Goal: Transaction & Acquisition: Purchase product/service

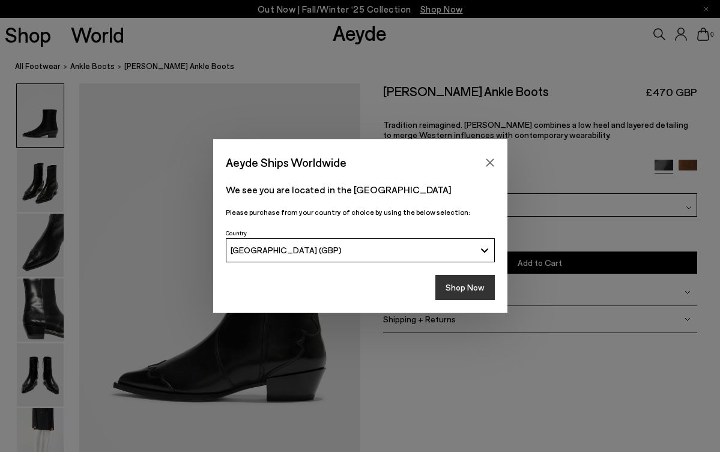
click at [459, 279] on button "Shop Now" at bounding box center [464, 287] width 59 height 25
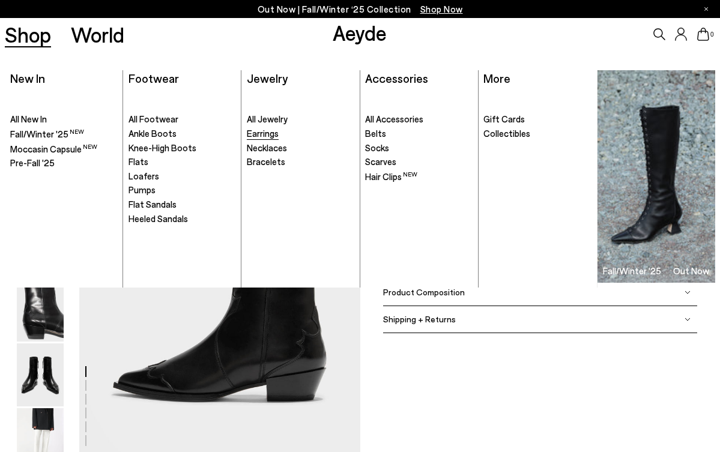
click at [257, 129] on span "Earrings" at bounding box center [263, 133] width 32 height 11
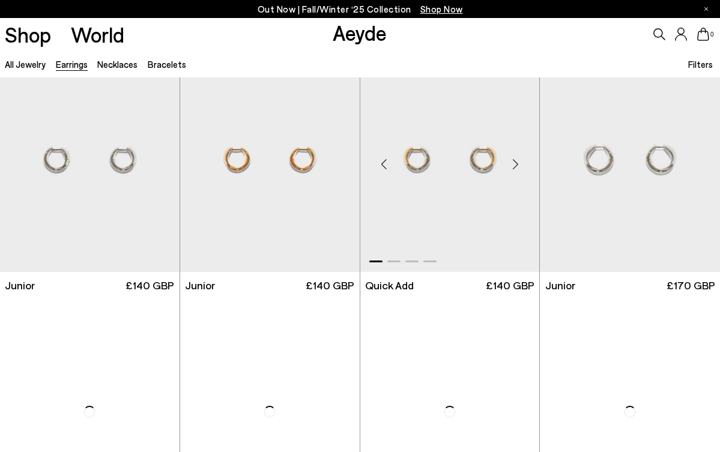
scroll to position [286, 0]
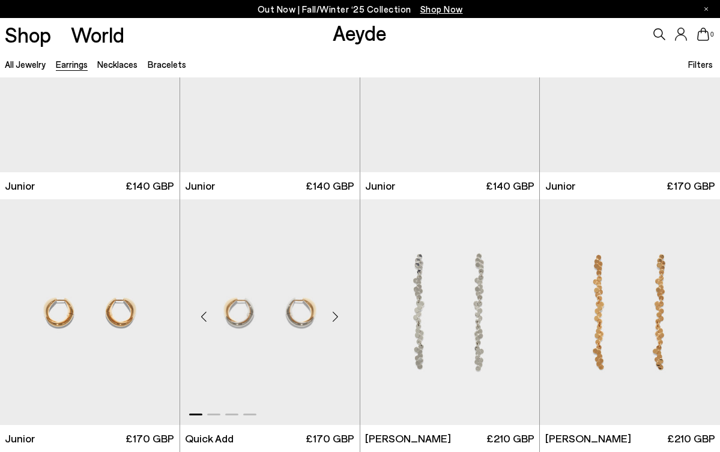
scroll to position [403, 0]
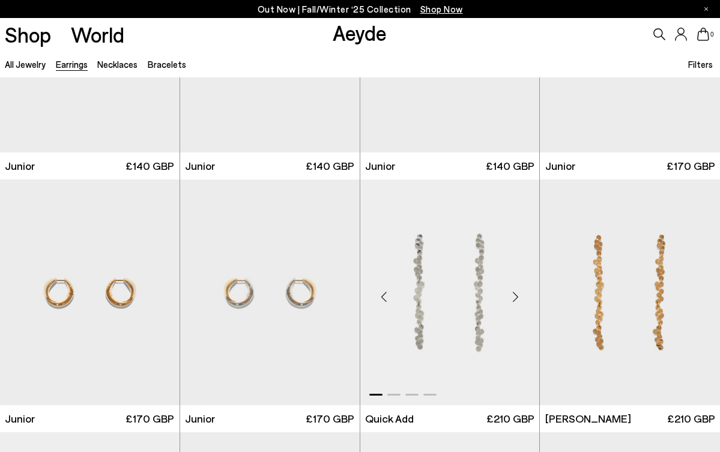
click at [426, 293] on img "1 / 4" at bounding box center [449, 292] width 179 height 226
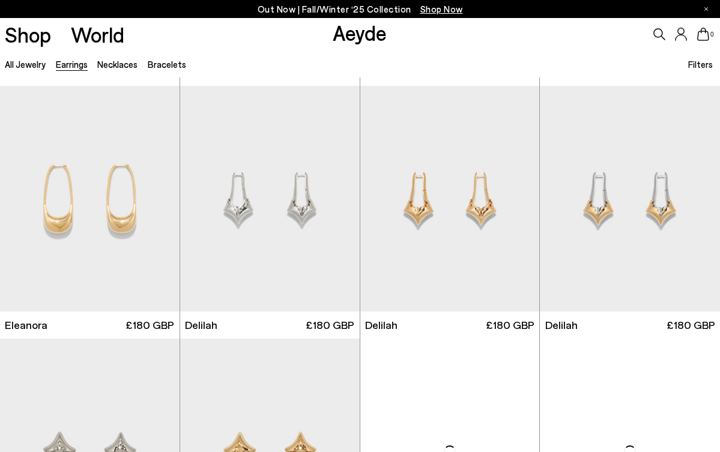
scroll to position [1763, 0]
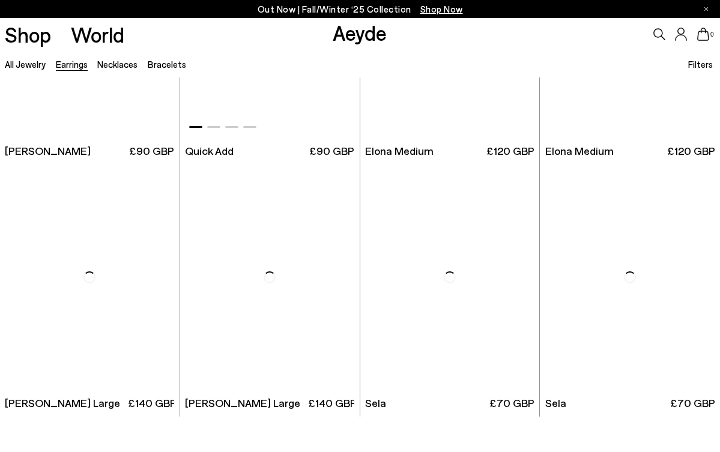
scroll to position [4209, 0]
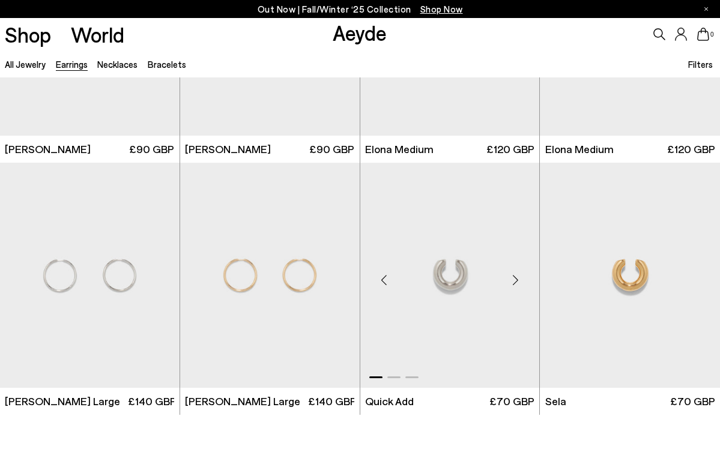
click at [456, 322] on img "1 / 3" at bounding box center [449, 276] width 179 height 226
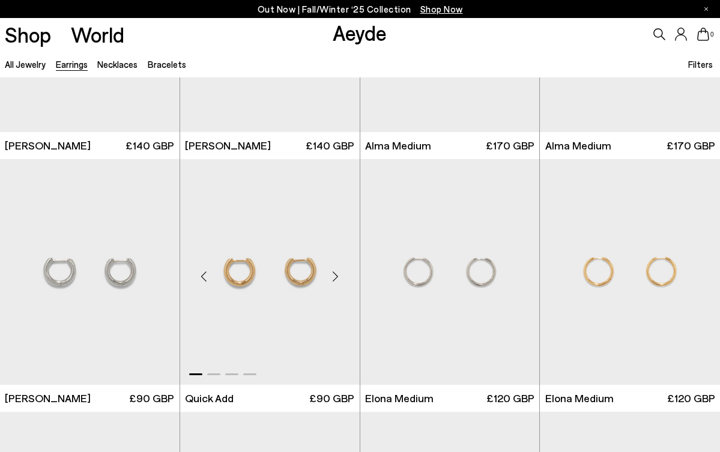
scroll to position [3961, 0]
click at [118, 274] on img "1 / 4" at bounding box center [89, 271] width 179 height 226
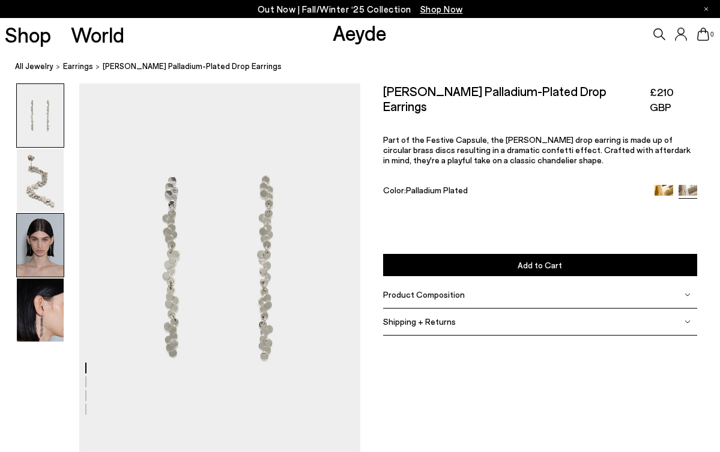
click at [38, 255] on img at bounding box center [40, 245] width 47 height 63
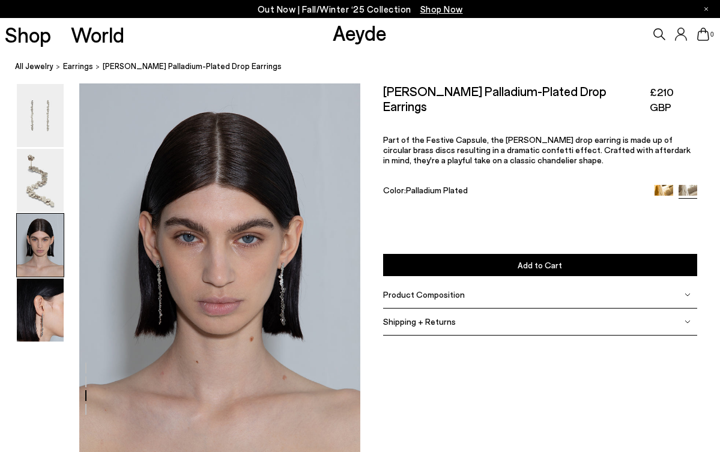
click at [157, 268] on div at bounding box center [180, 85] width 360 height 1496
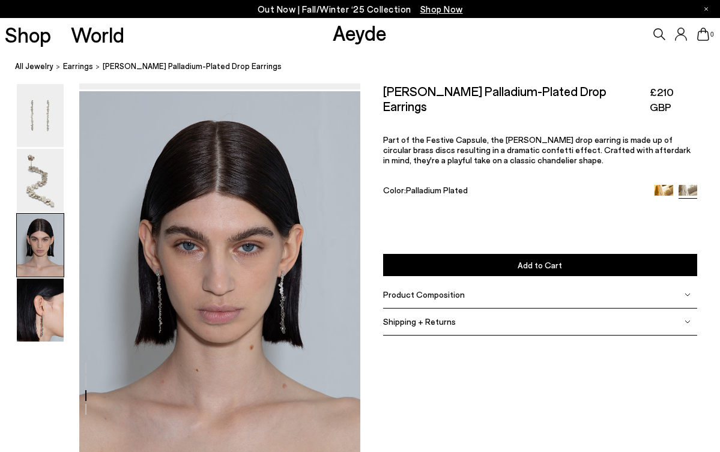
scroll to position [738, 0]
click at [47, 309] on img at bounding box center [40, 309] width 47 height 63
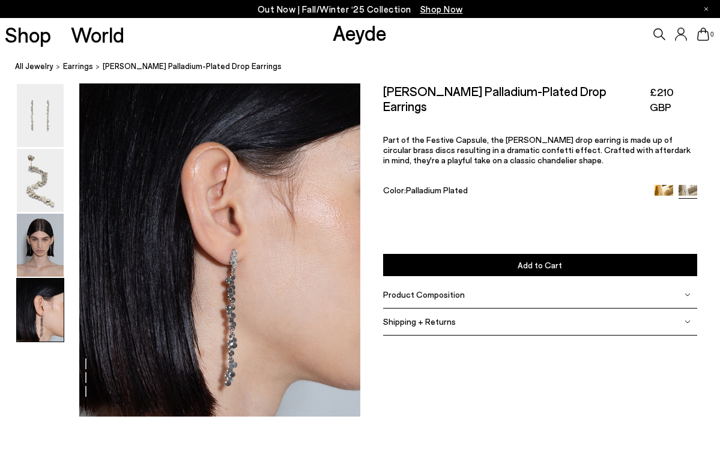
scroll to position [1205, 0]
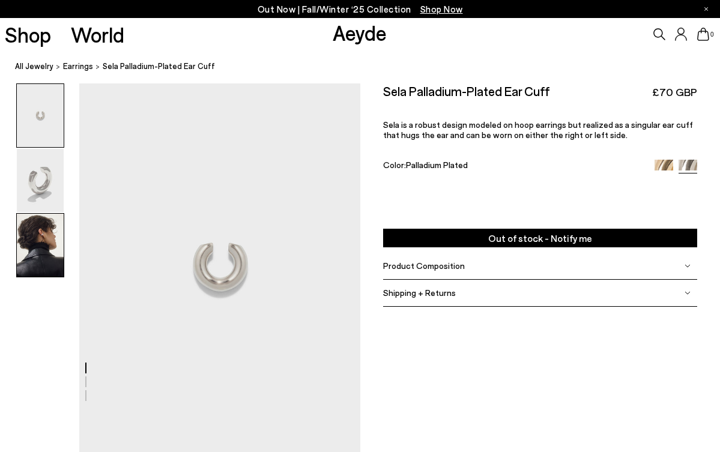
click at [50, 238] on img at bounding box center [40, 245] width 47 height 63
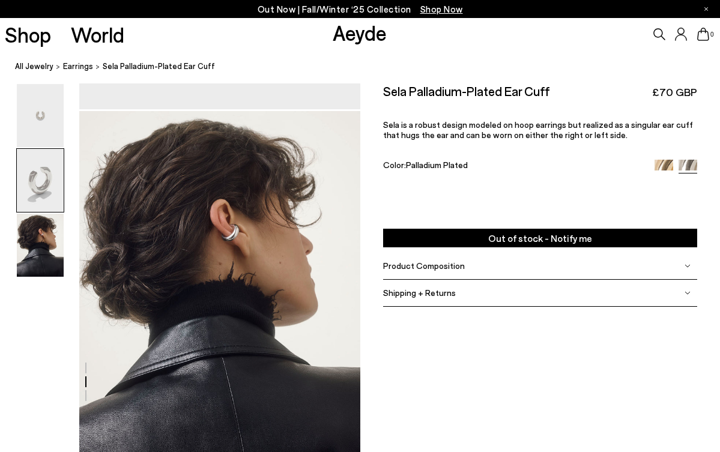
scroll to position [667, 0]
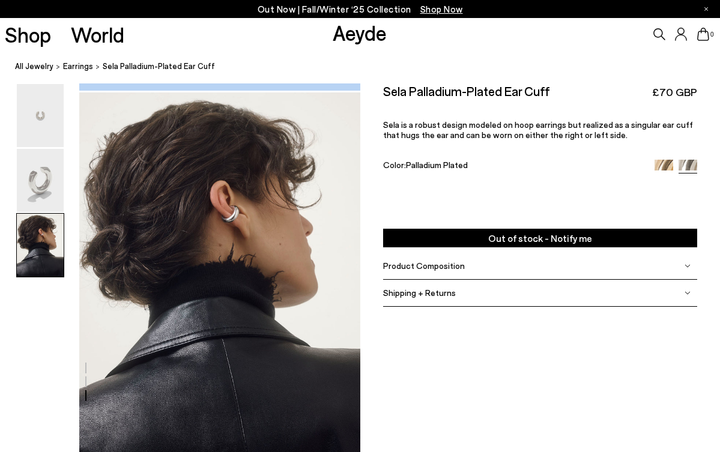
scroll to position [736, 0]
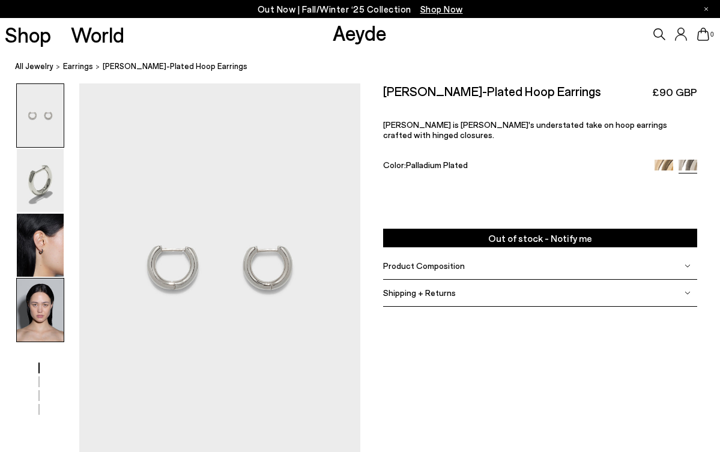
click at [44, 313] on img at bounding box center [40, 309] width 47 height 63
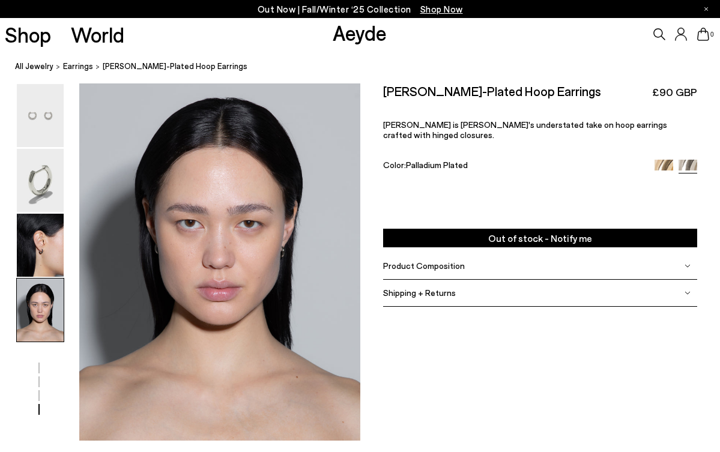
scroll to position [1205, 0]
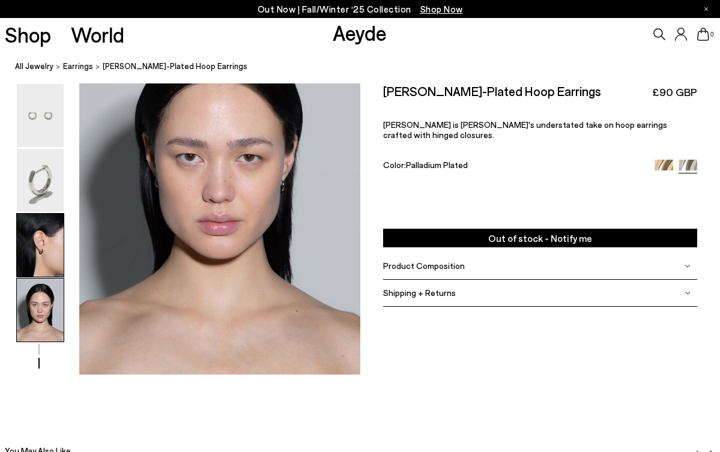
click at [50, 248] on img at bounding box center [40, 245] width 47 height 63
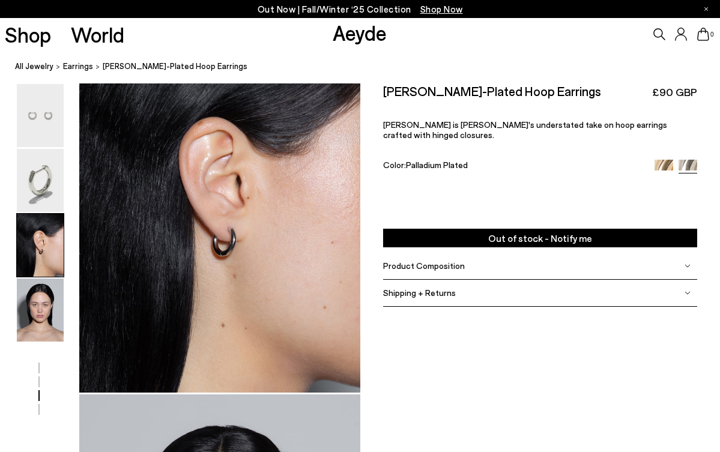
scroll to position [747, 0]
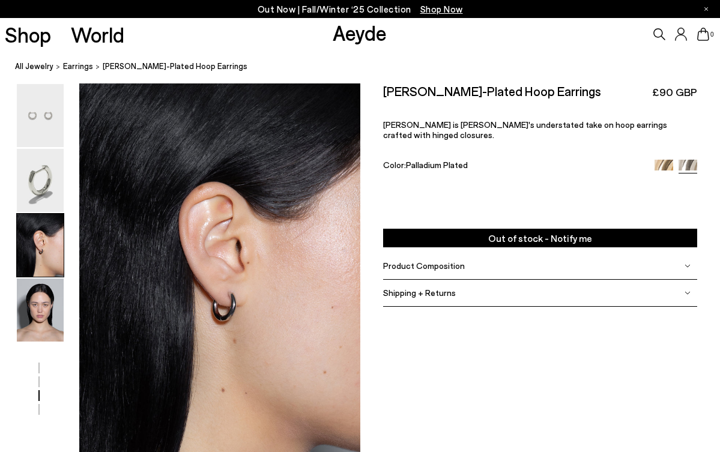
click at [36, 383] on div at bounding box center [180, 85] width 360 height 1496
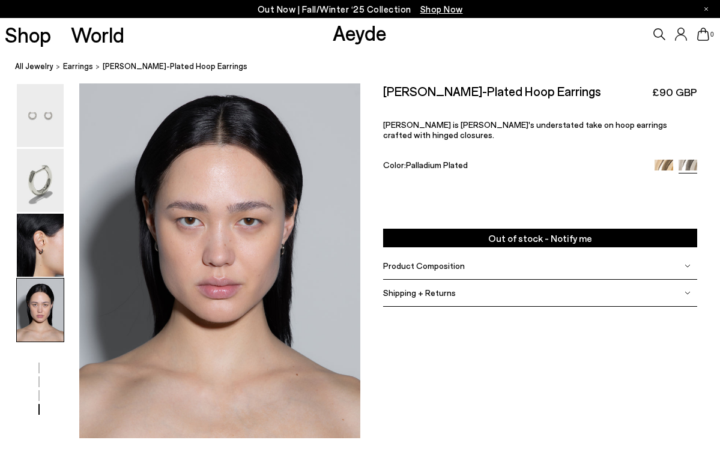
scroll to position [1143, 0]
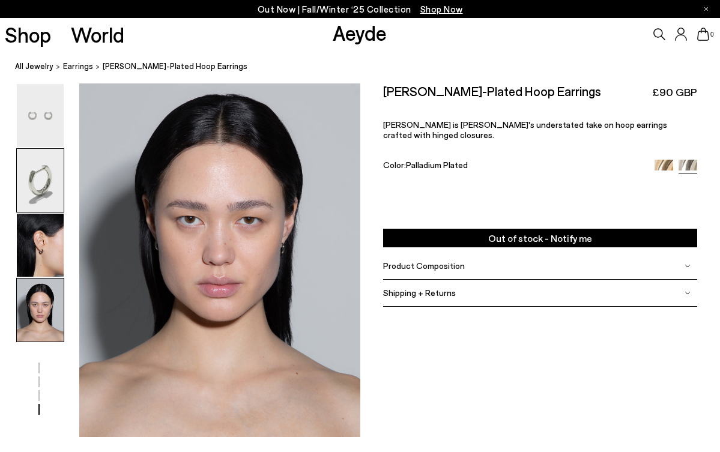
click at [48, 193] on img at bounding box center [40, 180] width 47 height 63
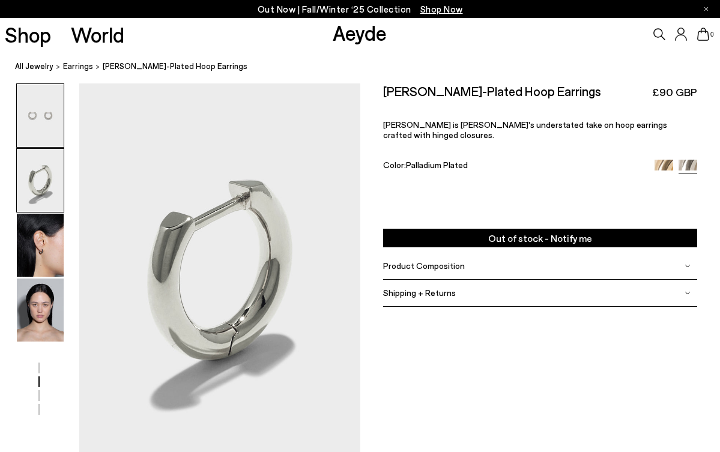
click at [47, 118] on img at bounding box center [40, 115] width 47 height 63
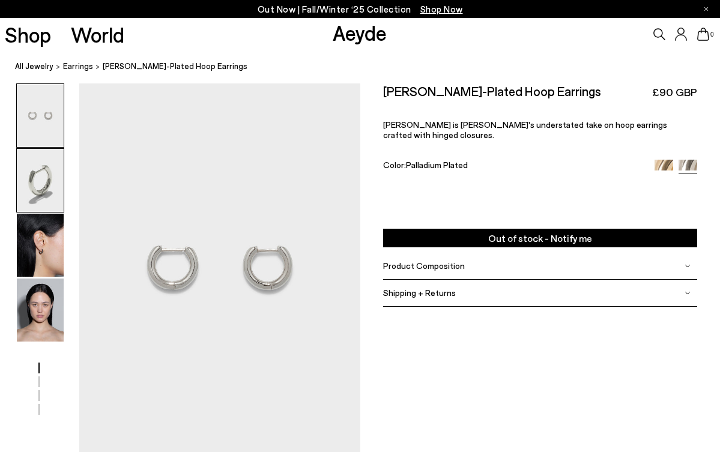
click at [43, 190] on img at bounding box center [40, 180] width 47 height 63
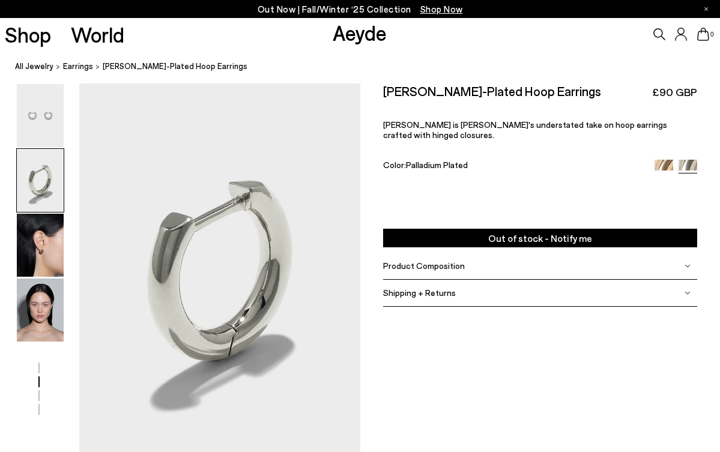
scroll to position [371, 0]
click at [50, 257] on img at bounding box center [40, 245] width 47 height 63
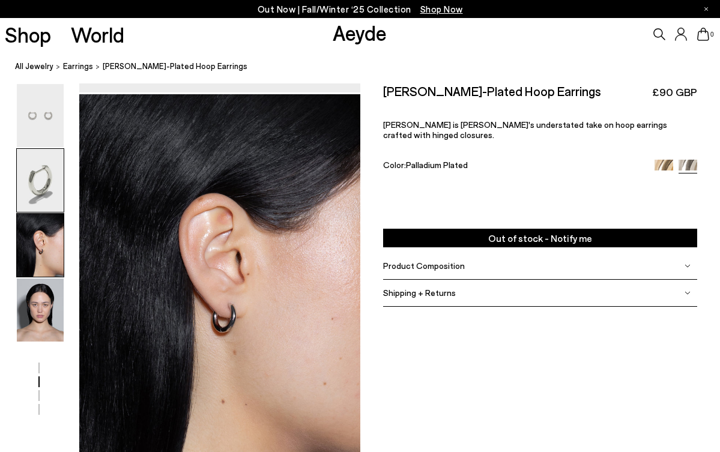
scroll to position [747, 0]
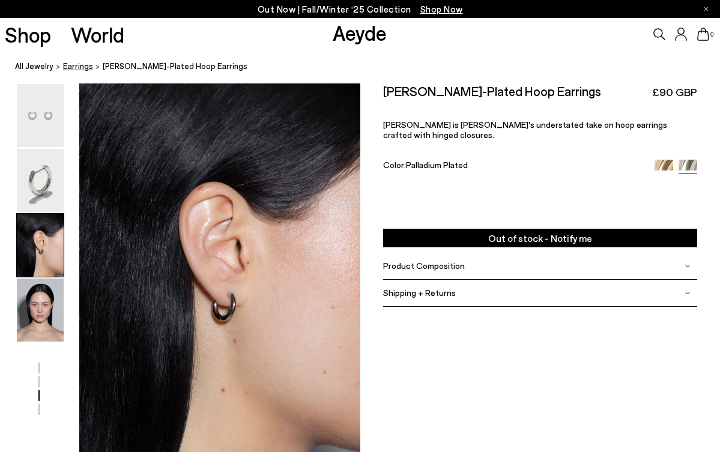
click at [77, 64] on span "earrings" at bounding box center [78, 66] width 30 height 10
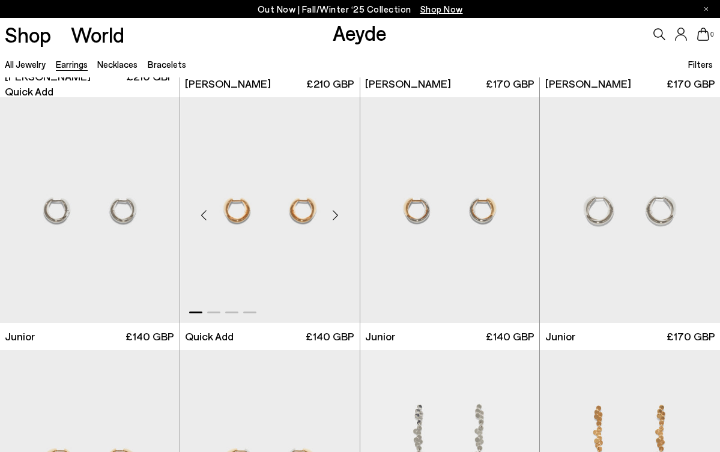
scroll to position [233, 0]
click at [112, 224] on img "1 / 4" at bounding box center [89, 210] width 179 height 226
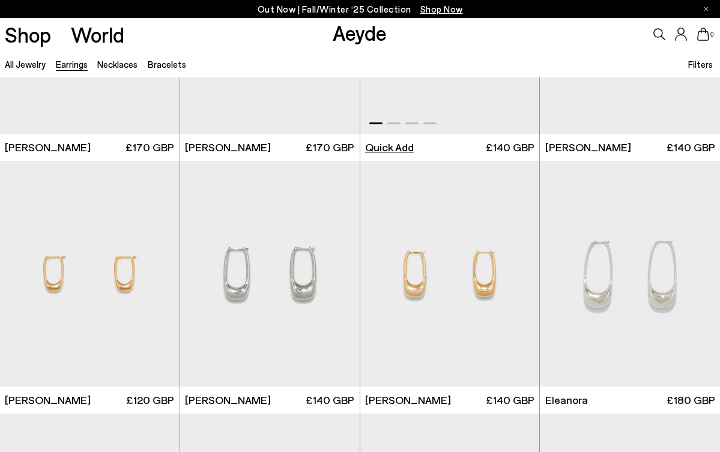
scroll to position [1433, 0]
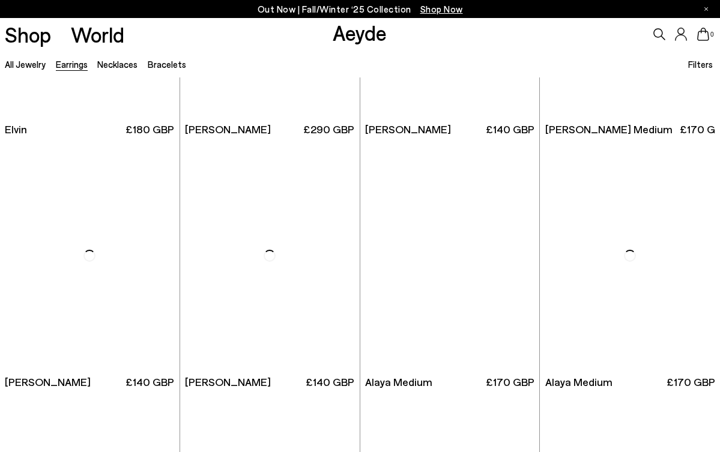
scroll to position [3189, 0]
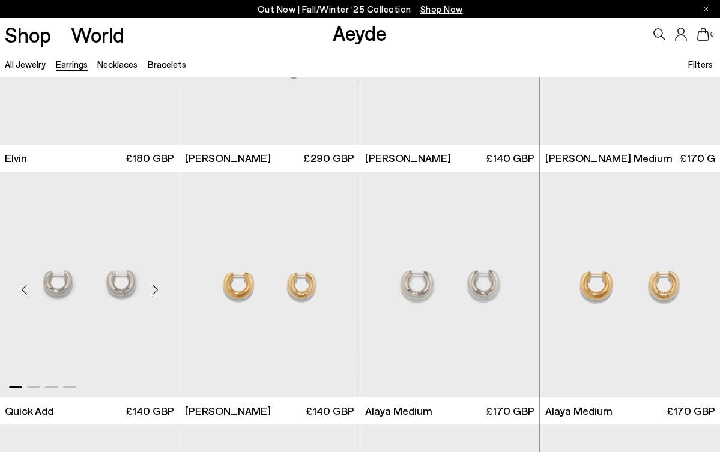
click at [127, 282] on img "1 / 4" at bounding box center [89, 285] width 179 height 226
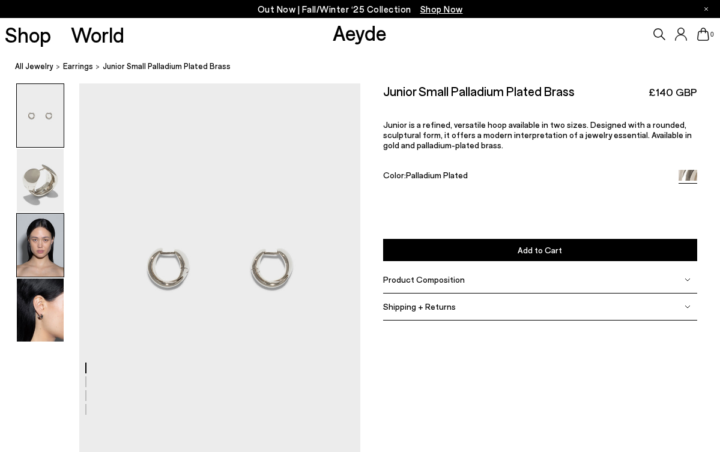
click at [44, 242] on img at bounding box center [40, 245] width 47 height 63
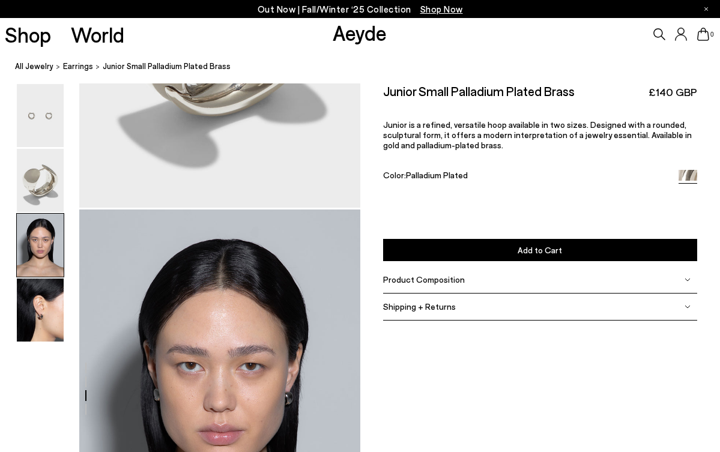
scroll to position [747, 0]
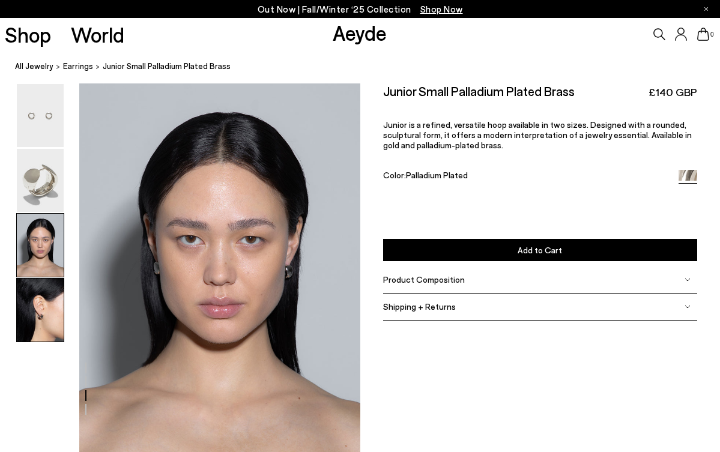
click at [43, 317] on img at bounding box center [40, 309] width 47 height 63
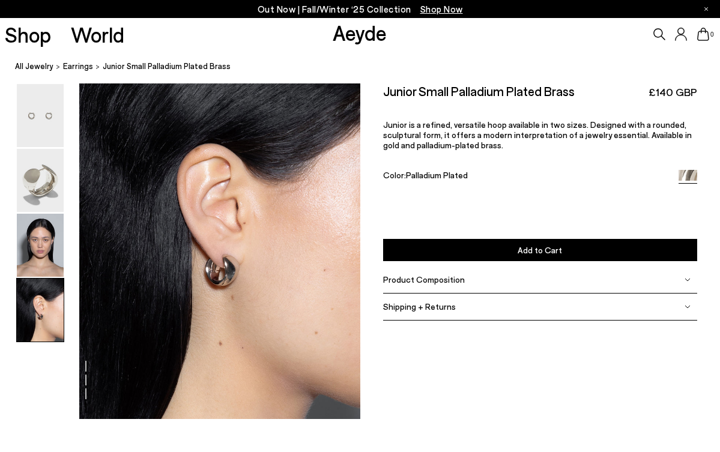
scroll to position [1205, 0]
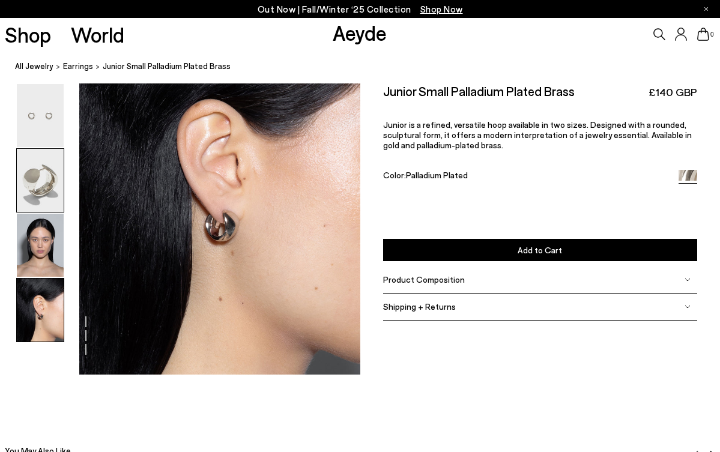
click at [43, 181] on img at bounding box center [40, 180] width 47 height 63
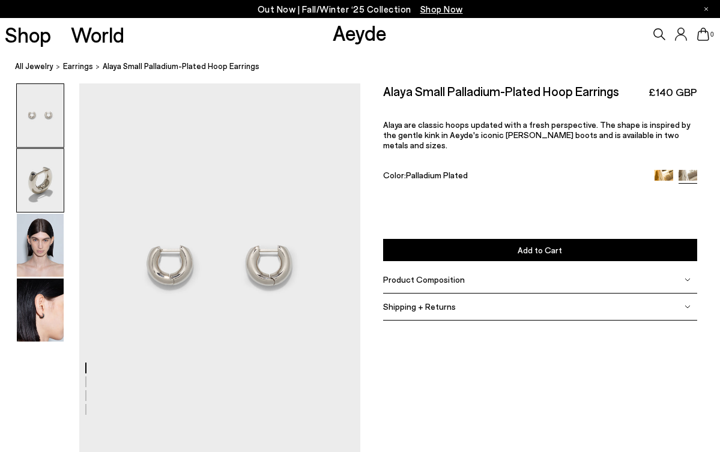
click at [52, 196] on img at bounding box center [40, 180] width 47 height 63
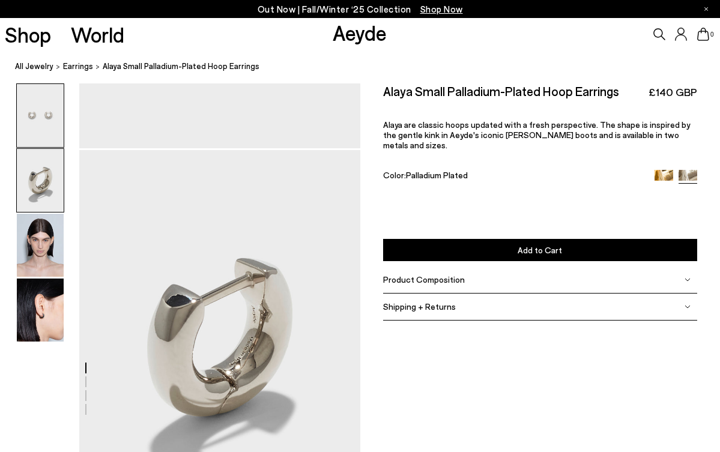
scroll to position [371, 0]
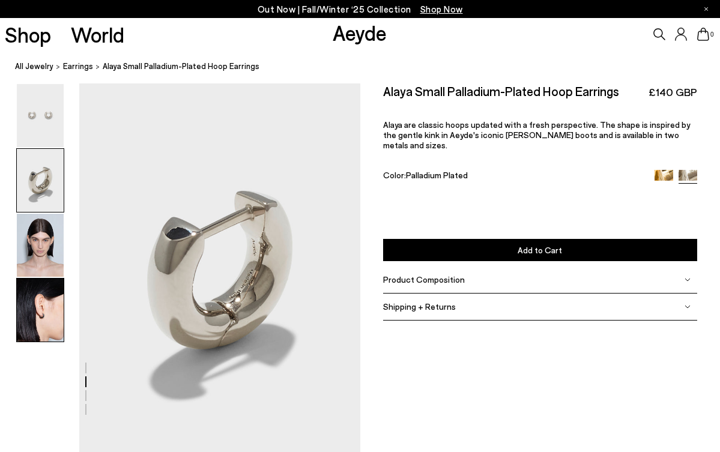
click at [59, 331] on img at bounding box center [40, 309] width 47 height 63
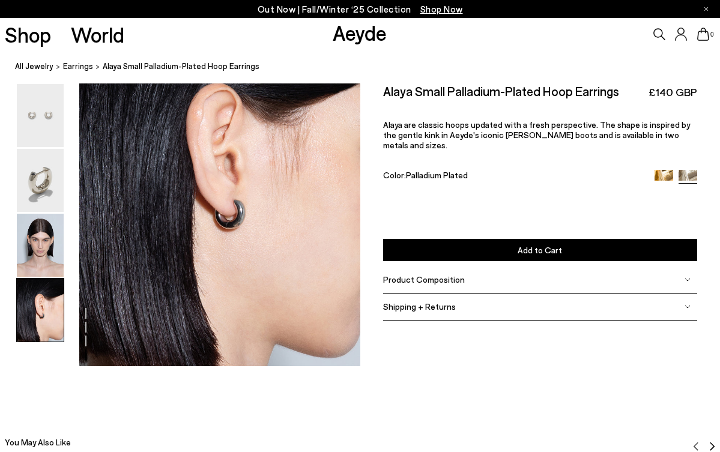
scroll to position [1215, 0]
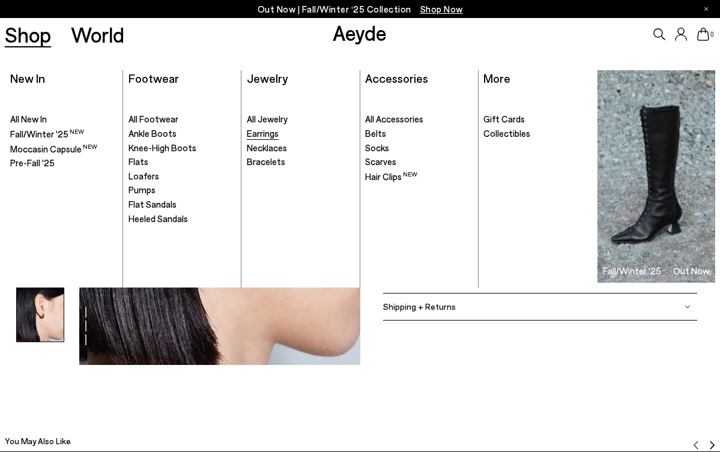
click at [269, 130] on span "Earrings" at bounding box center [263, 133] width 32 height 11
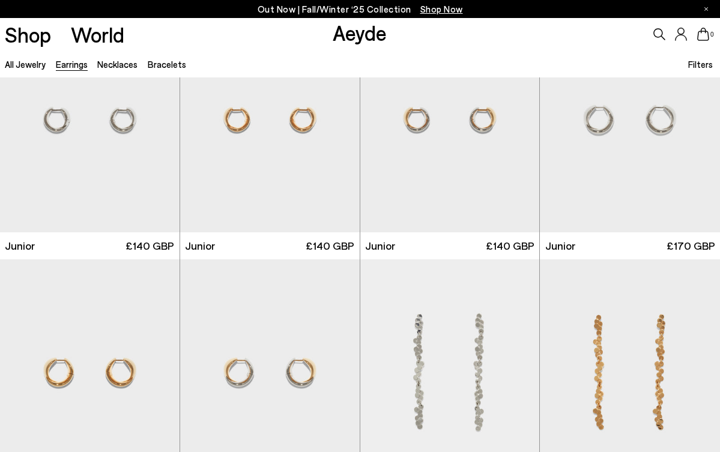
scroll to position [325, 0]
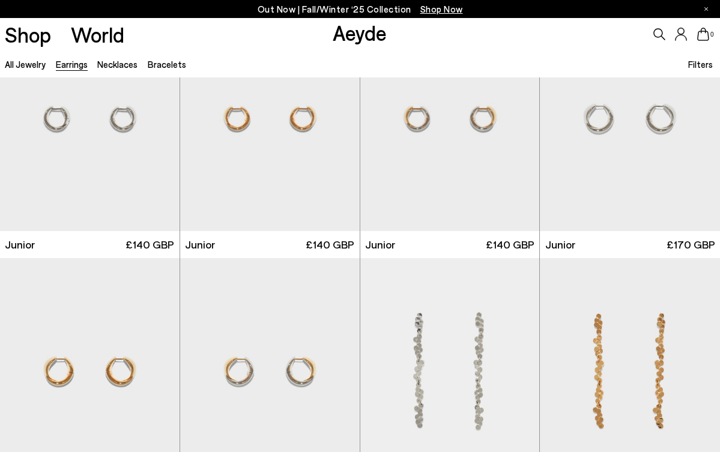
click at [699, 62] on span "Filters" at bounding box center [700, 64] width 25 height 11
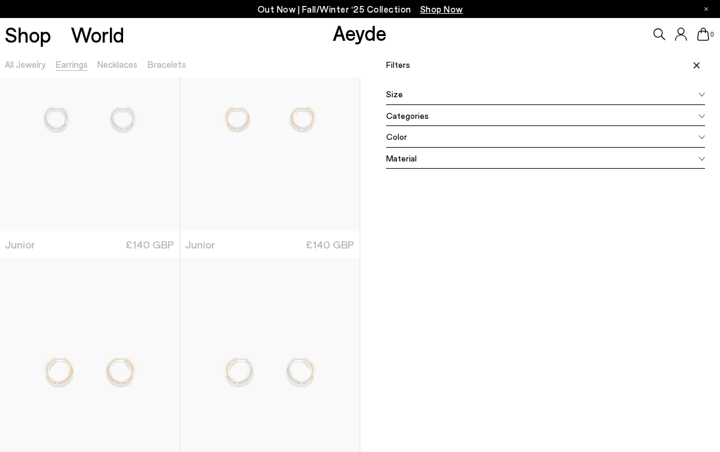
click at [543, 155] on div "Material" at bounding box center [545, 159] width 319 height 22
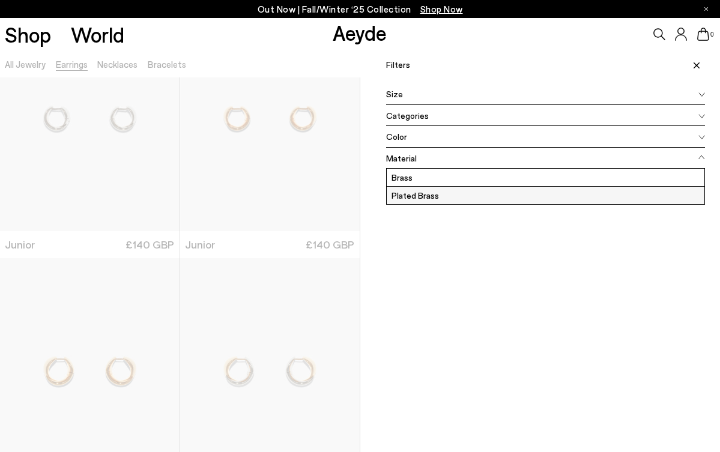
click at [523, 196] on label "Plated Brass" at bounding box center [546, 195] width 318 height 17
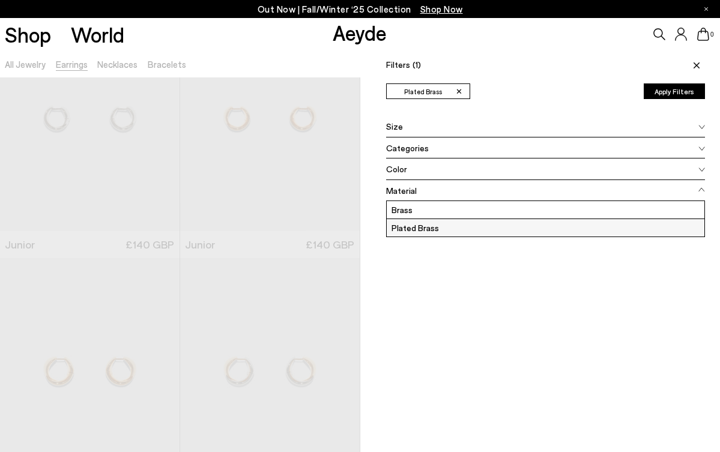
scroll to position [0, 0]
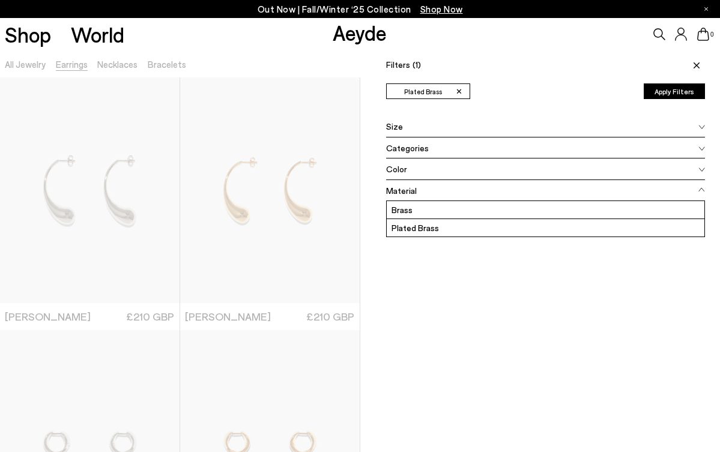
click at [522, 166] on div "Color" at bounding box center [545, 169] width 319 height 22
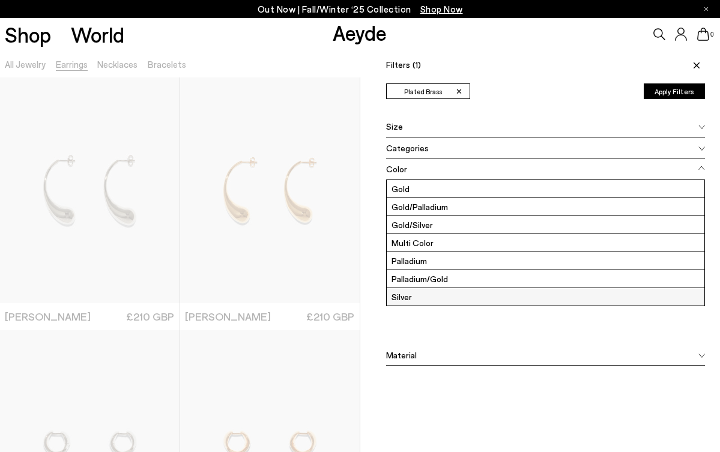
click at [475, 296] on label "Silver" at bounding box center [546, 296] width 318 height 17
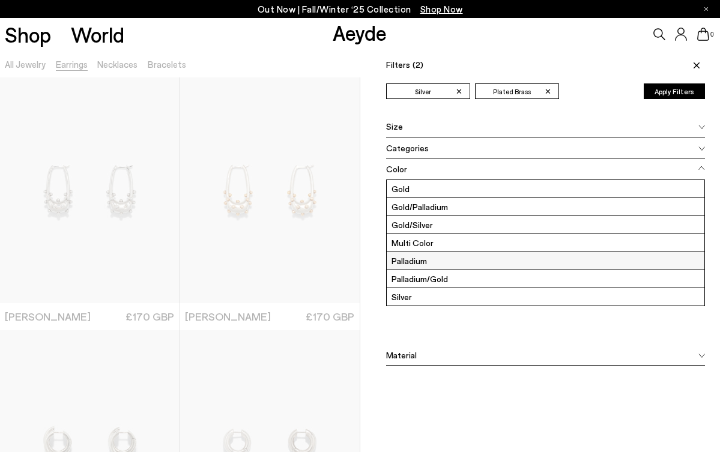
click at [477, 258] on label "Palladium" at bounding box center [546, 260] width 318 height 17
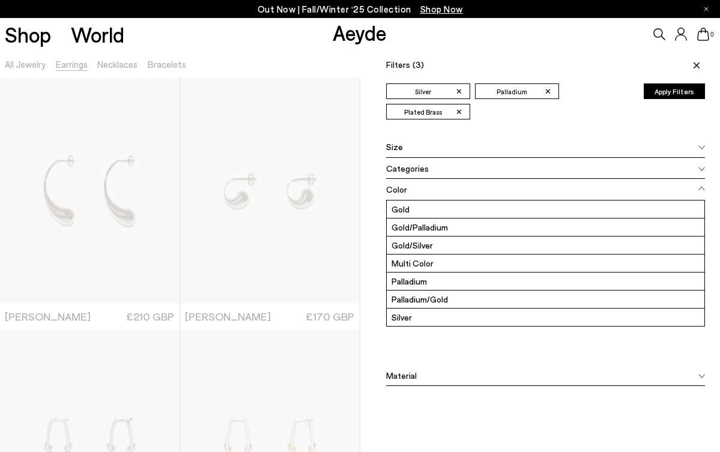
click at [75, 65] on div at bounding box center [180, 276] width 360 height 452
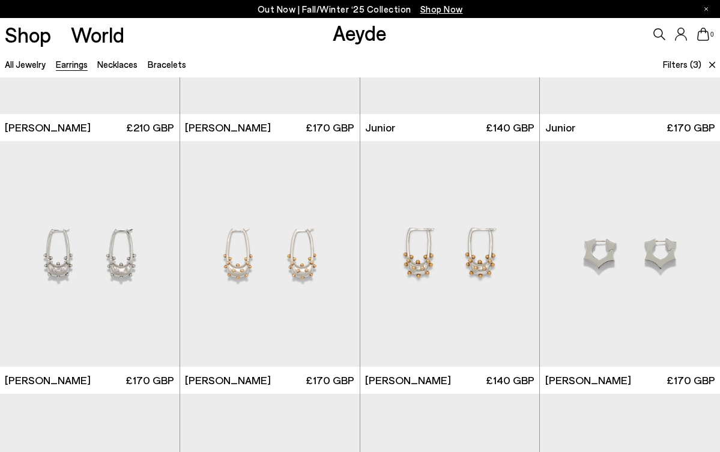
scroll to position [190, 0]
click at [589, 266] on img "1 / 4" at bounding box center [630, 253] width 180 height 226
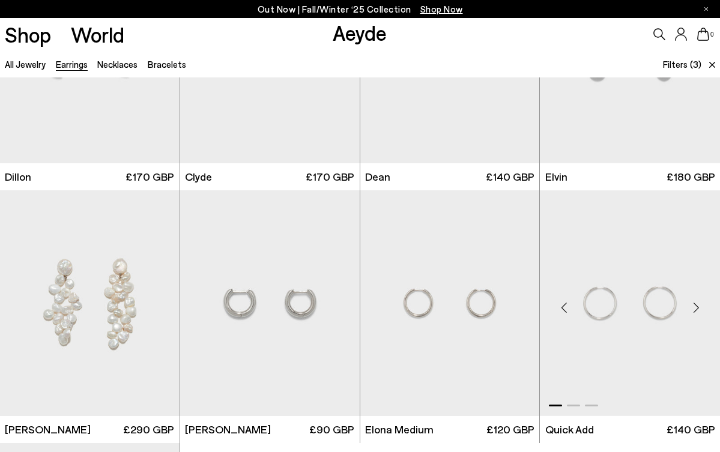
scroll to position [646, 0]
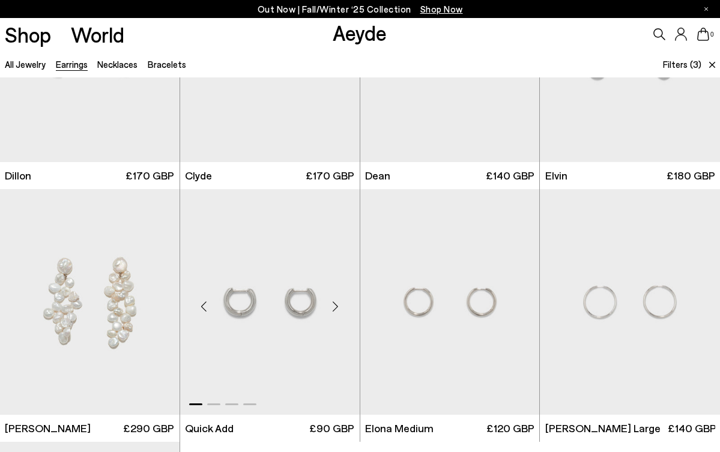
click at [308, 314] on img "1 / 4" at bounding box center [269, 302] width 179 height 226
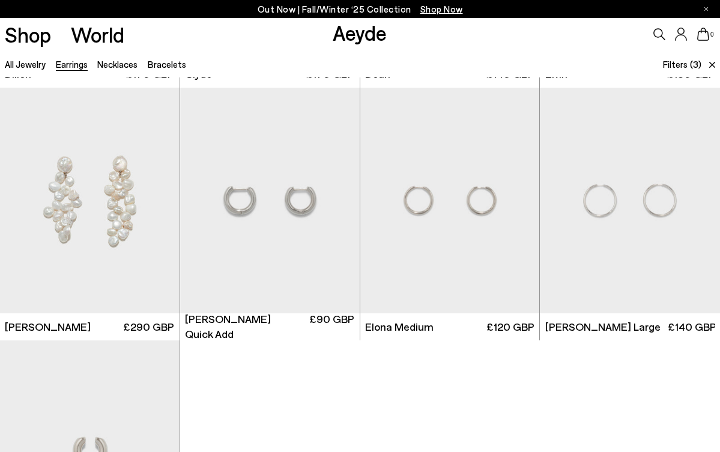
scroll to position [746, 0]
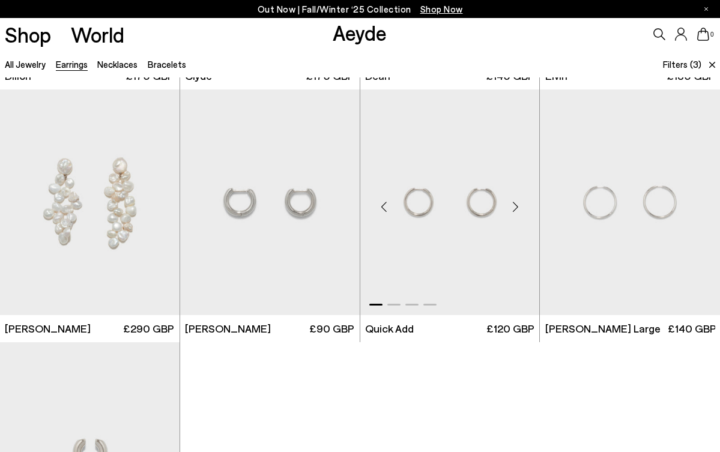
click at [443, 251] on img "1 / 4" at bounding box center [449, 202] width 179 height 226
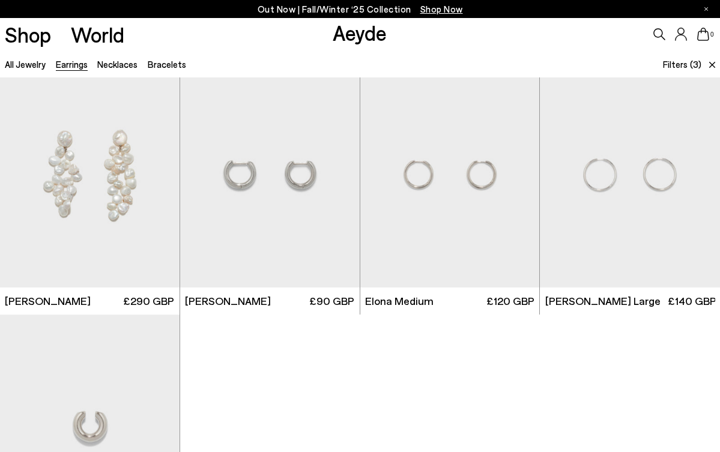
scroll to position [773, 0]
click at [588, 198] on img "1 / 3" at bounding box center [630, 175] width 180 height 226
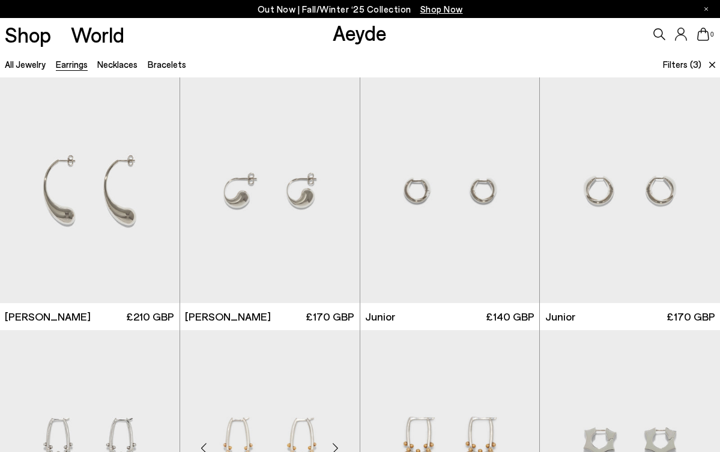
scroll to position [0, 0]
click at [445, 192] on img "1 / 4" at bounding box center [449, 190] width 179 height 226
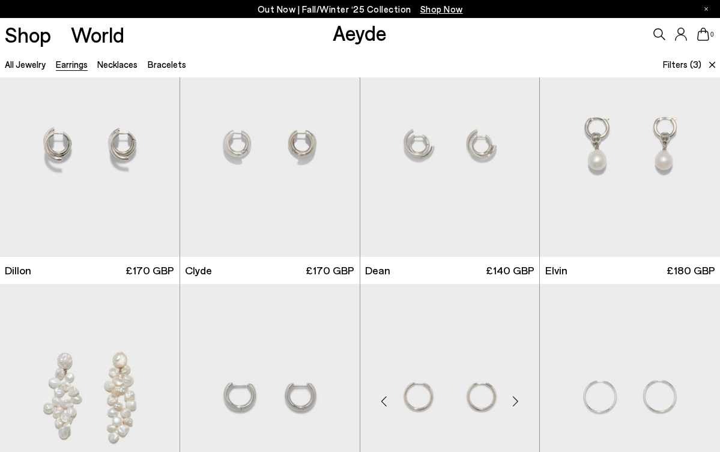
scroll to position [554, 0]
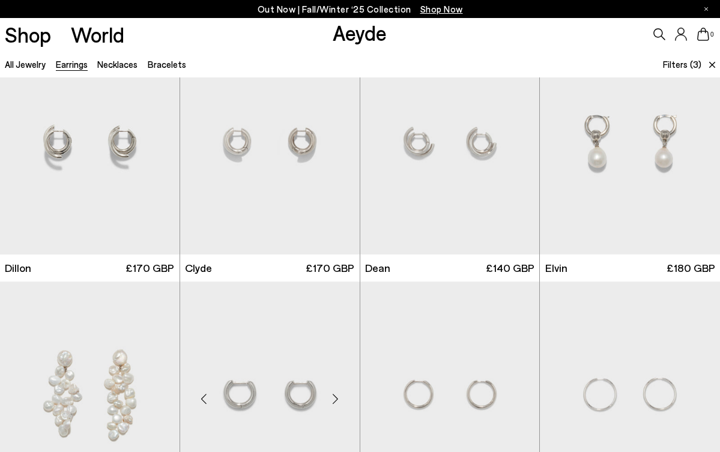
click at [304, 372] on img "1 / 4" at bounding box center [269, 394] width 179 height 226
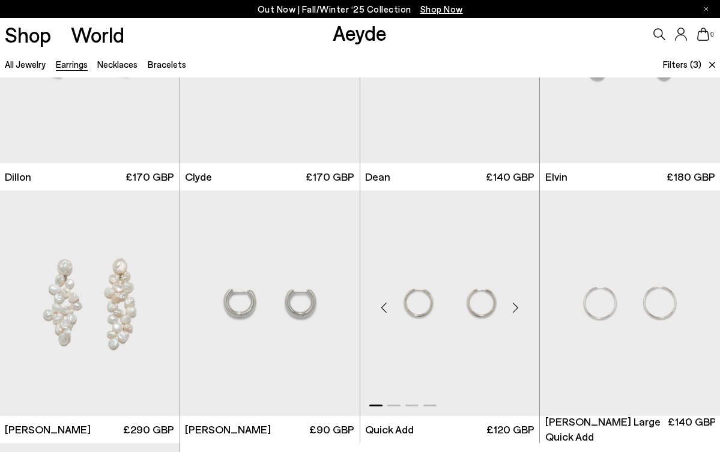
scroll to position [651, 0]
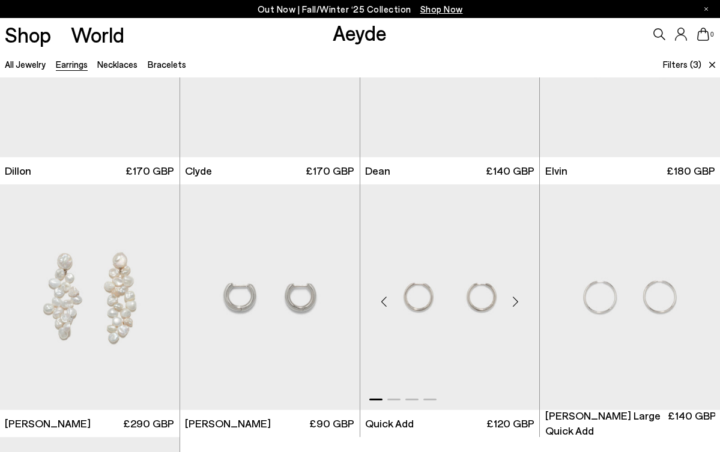
click at [436, 360] on img "1 / 4" at bounding box center [449, 297] width 179 height 226
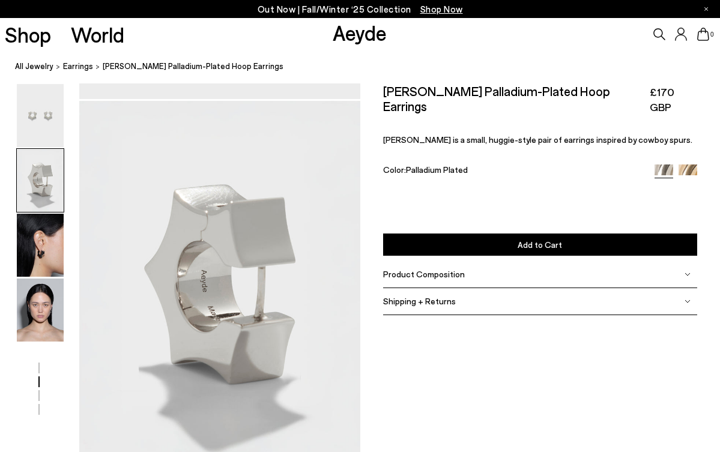
scroll to position [355, 0]
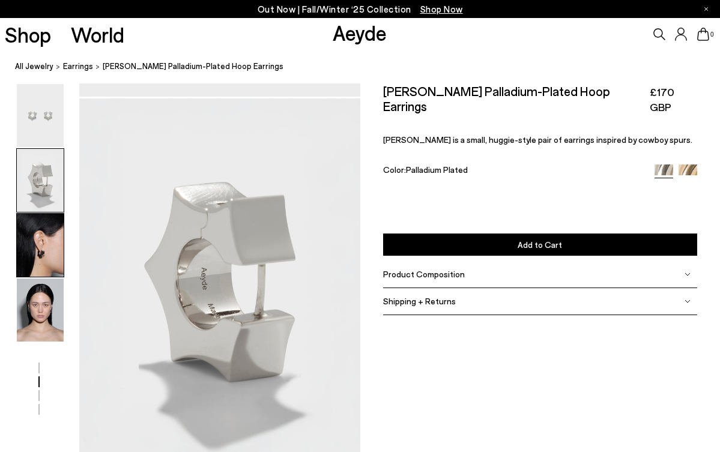
click at [45, 253] on img at bounding box center [40, 245] width 47 height 63
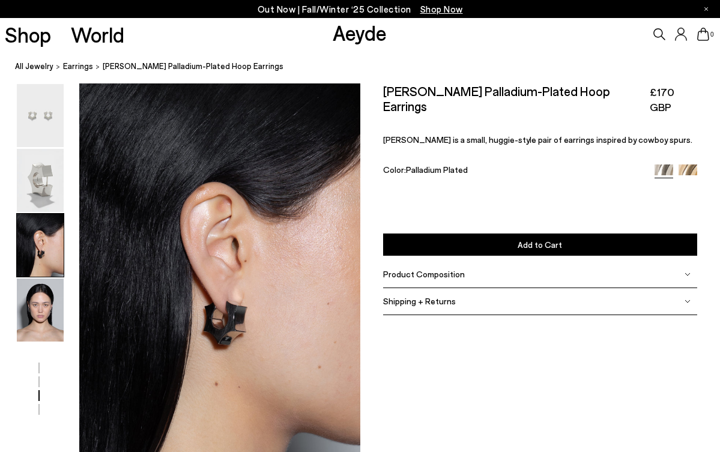
scroll to position [747, 0]
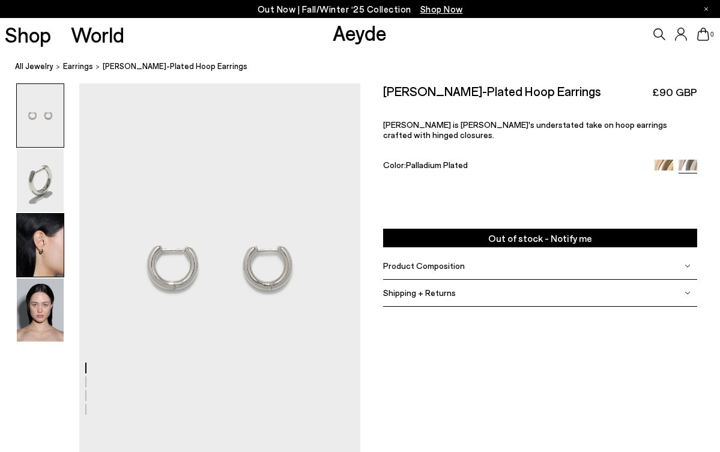
click at [47, 262] on img at bounding box center [40, 245] width 47 height 63
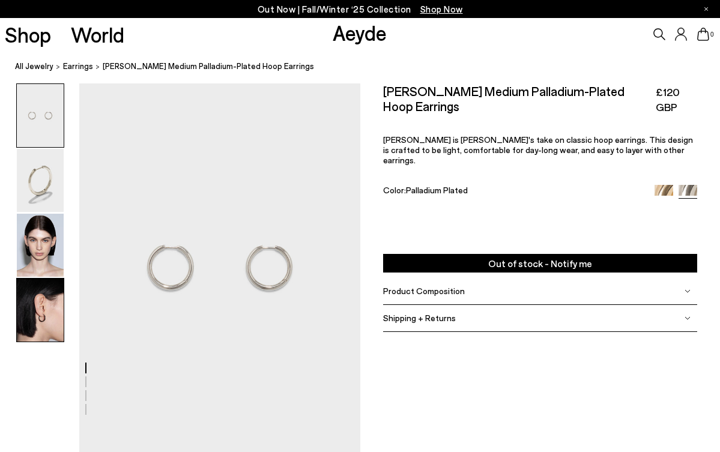
click at [47, 313] on img at bounding box center [40, 309] width 47 height 63
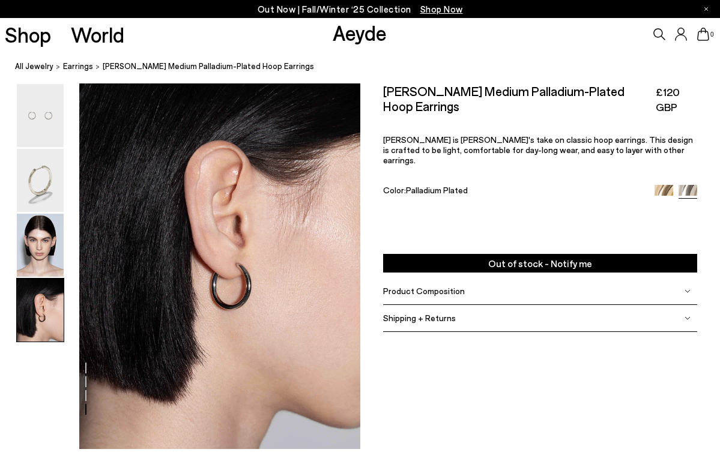
scroll to position [1252, 0]
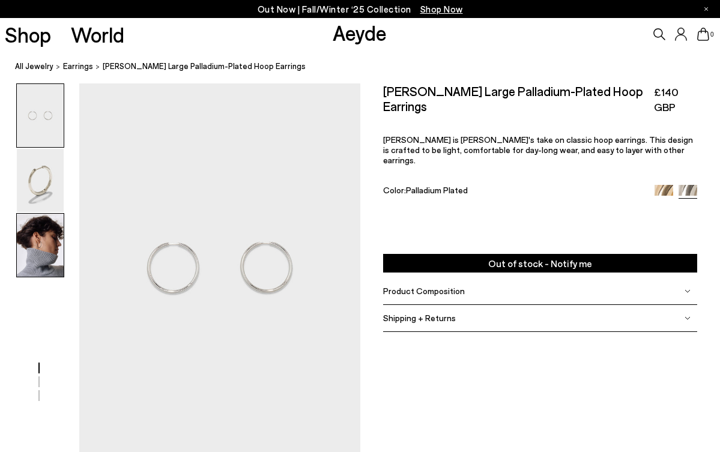
click at [50, 248] on img at bounding box center [40, 245] width 47 height 63
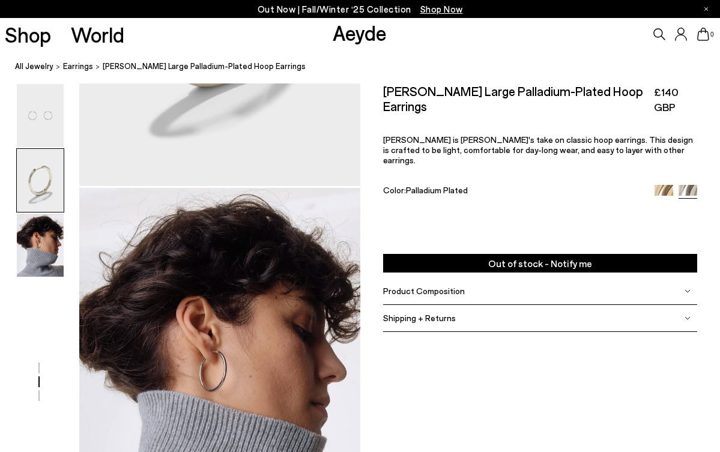
scroll to position [641, 0]
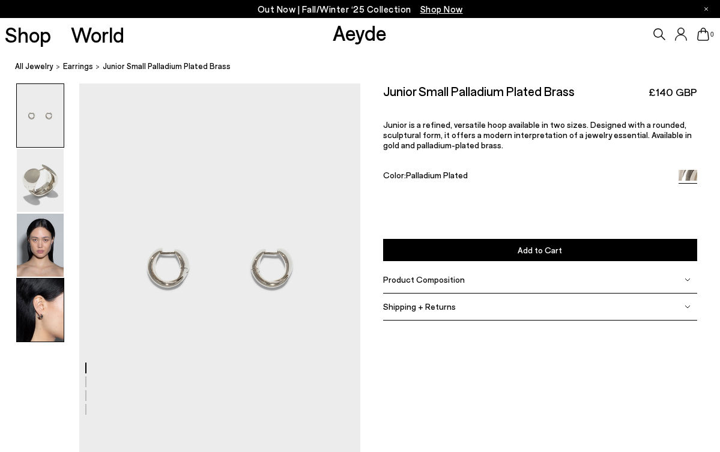
click at [53, 314] on img at bounding box center [40, 309] width 47 height 63
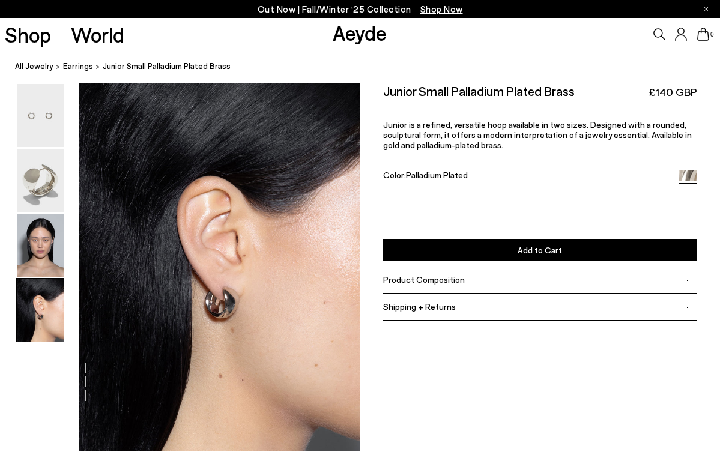
scroll to position [1205, 0]
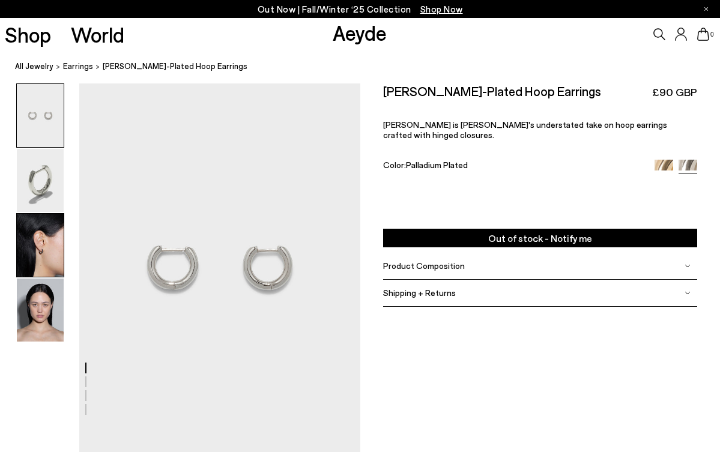
click at [44, 255] on img at bounding box center [40, 245] width 47 height 63
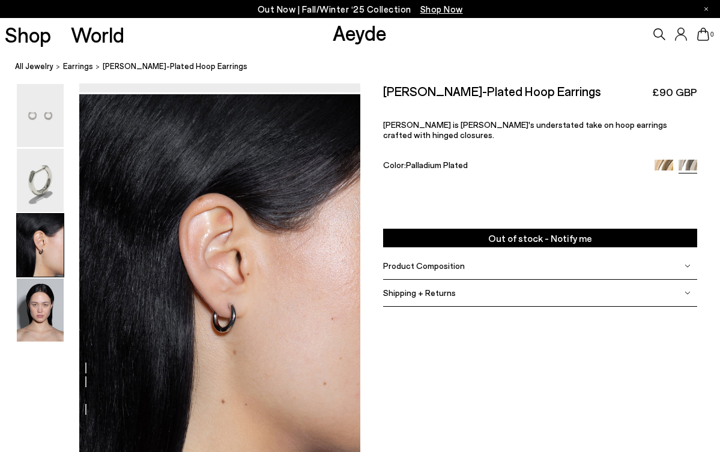
scroll to position [747, 0]
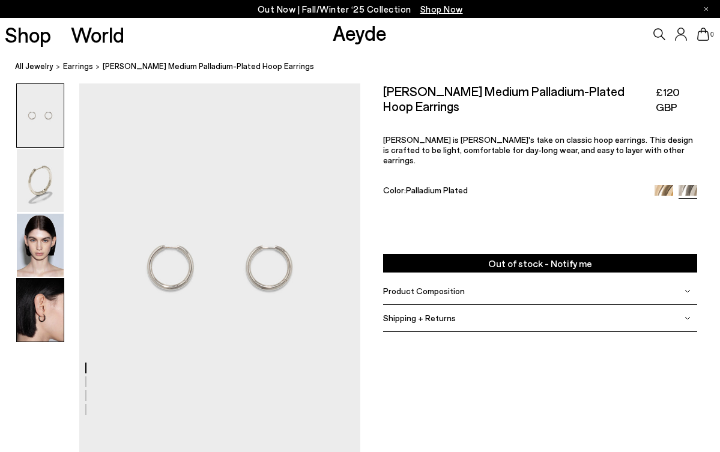
click at [49, 299] on img at bounding box center [40, 309] width 47 height 63
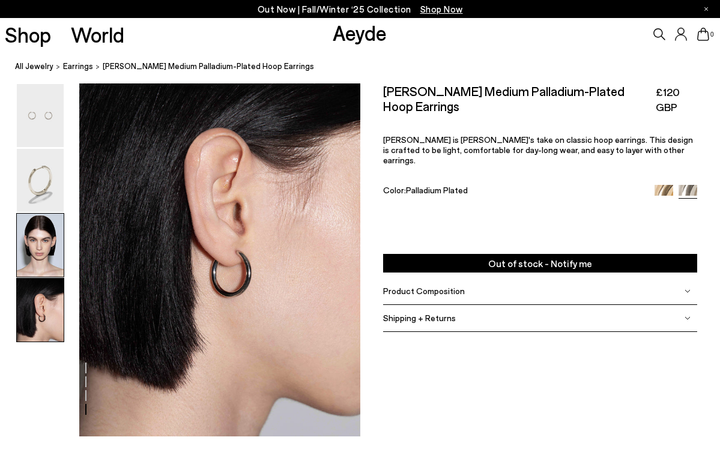
scroll to position [1234, 0]
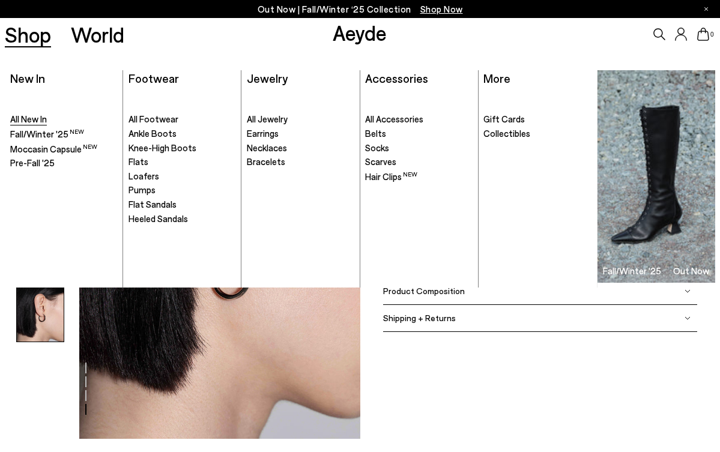
click at [39, 119] on span "All New In" at bounding box center [28, 118] width 37 height 11
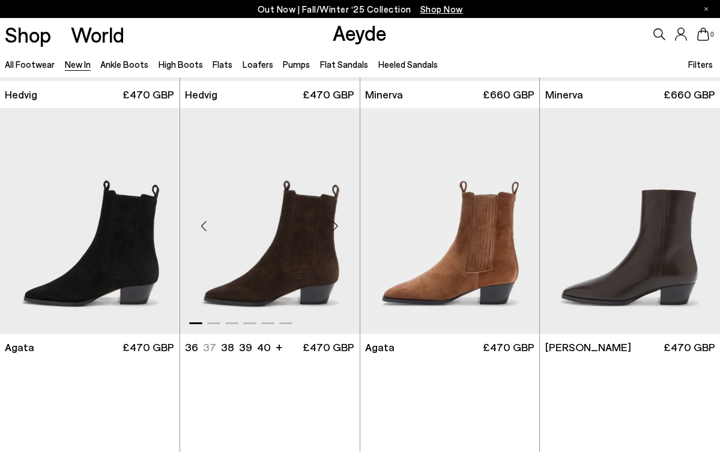
scroll to position [223, 0]
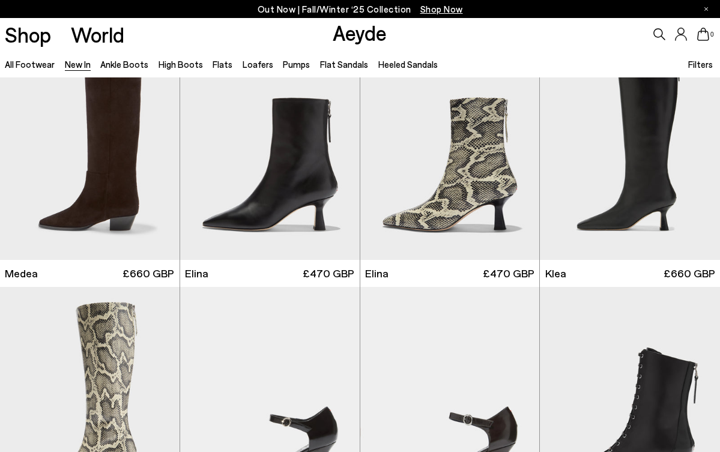
scroll to position [802, 0]
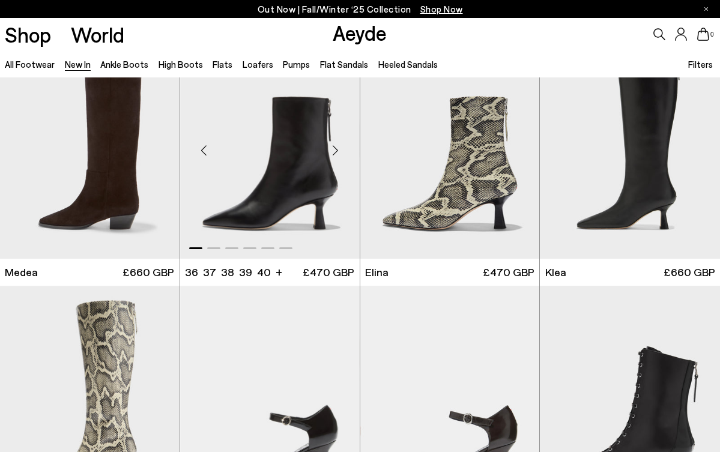
click at [261, 220] on img "1 / 6" at bounding box center [269, 146] width 179 height 226
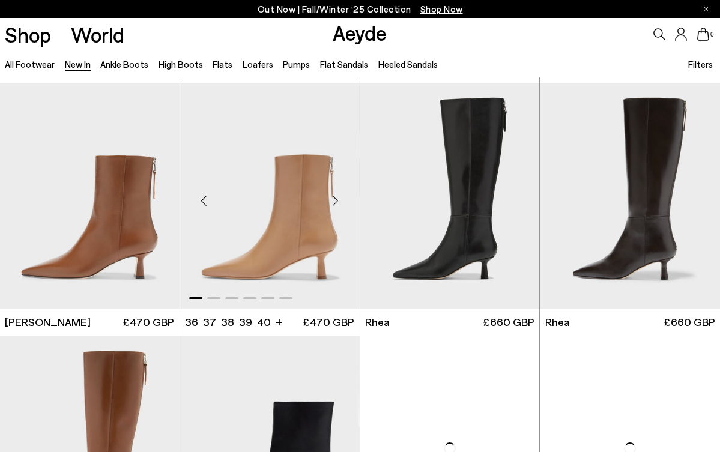
scroll to position [1763, 0]
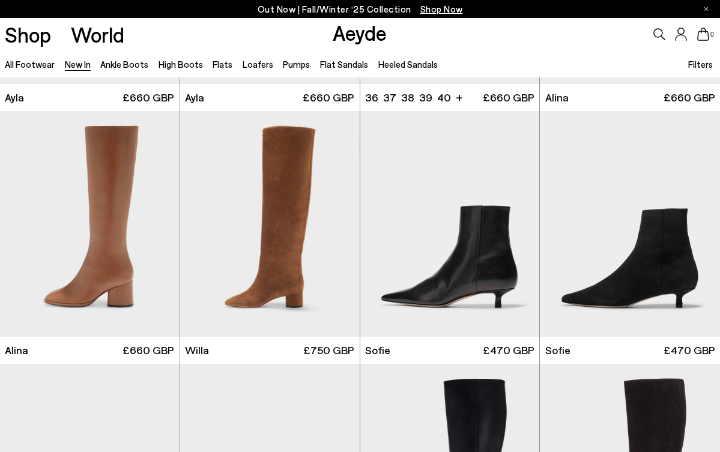
scroll to position [2998, 0]
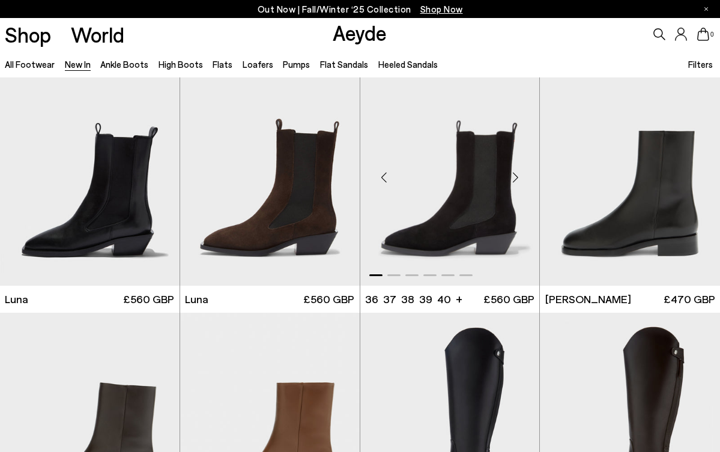
scroll to position [4076, 0]
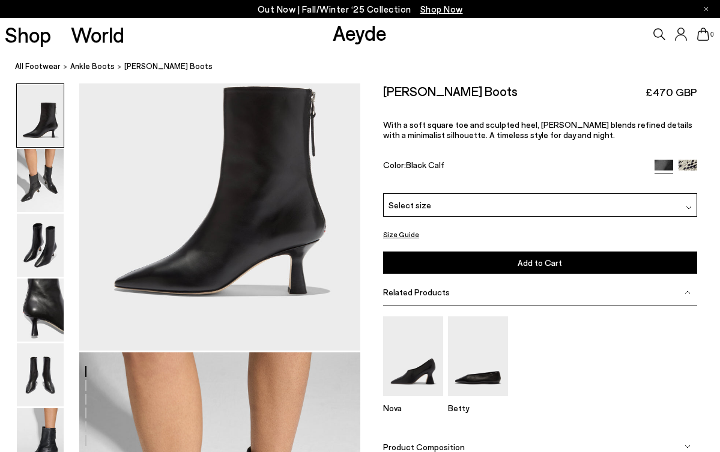
scroll to position [106, 0]
